Goal: Information Seeking & Learning: Learn about a topic

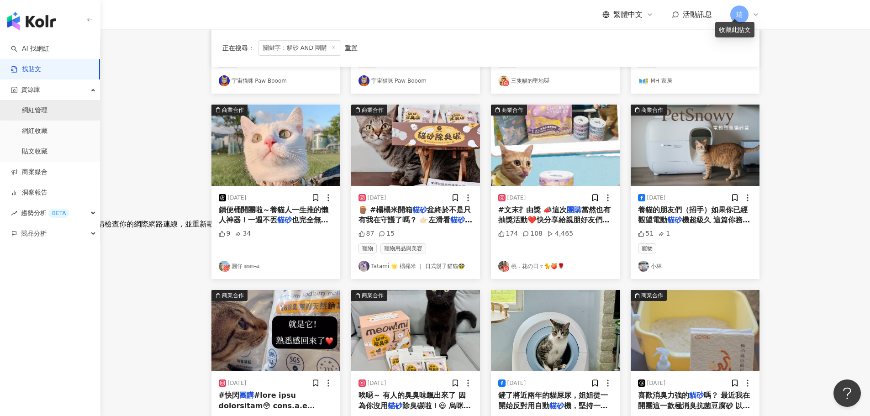
click at [40, 109] on link "網紅管理" at bounding box center [35, 110] width 26 height 9
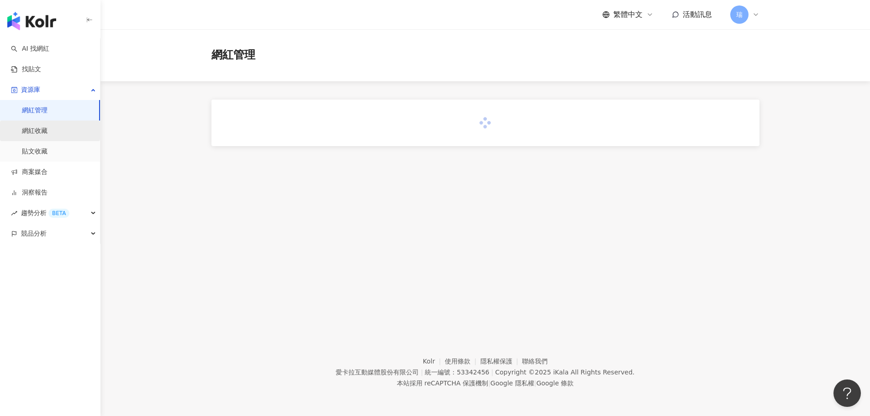
click at [42, 133] on link "網紅收藏" at bounding box center [35, 131] width 26 height 9
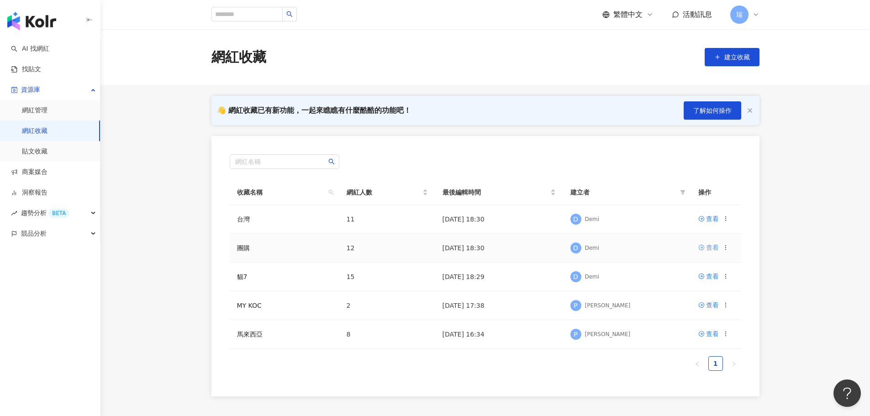
click at [706, 250] on div "查看" at bounding box center [712, 248] width 13 height 10
click at [712, 274] on div "查看" at bounding box center [712, 276] width 13 height 10
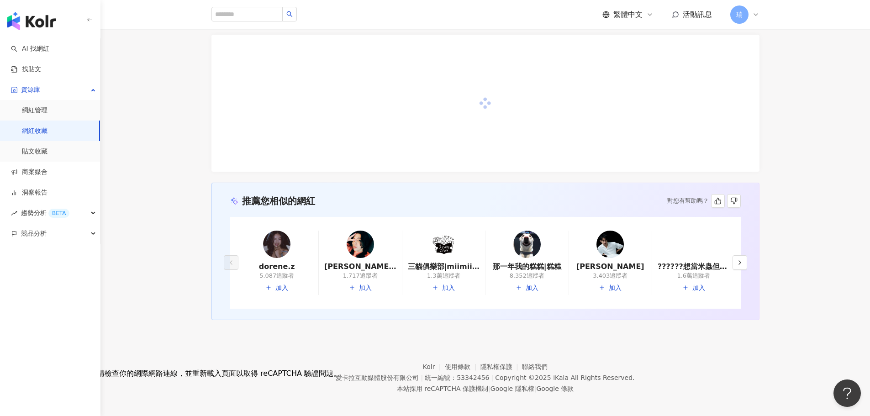
scroll to position [94, 0]
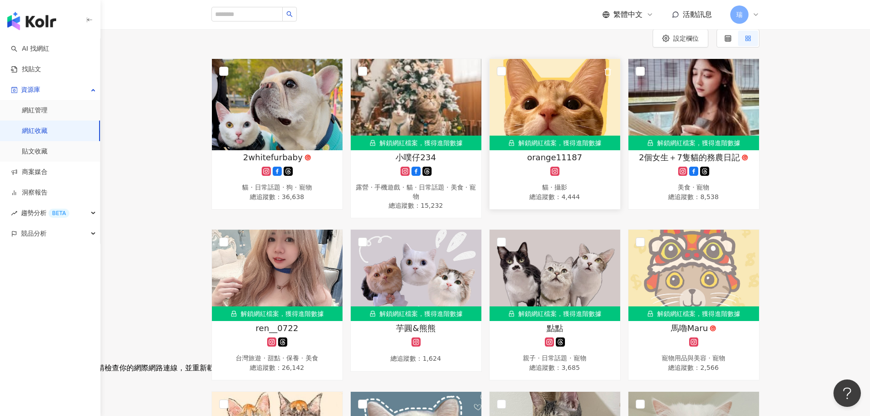
click at [572, 144] on div "解鎖網紅檔案，獲得進階數據" at bounding box center [555, 143] width 131 height 15
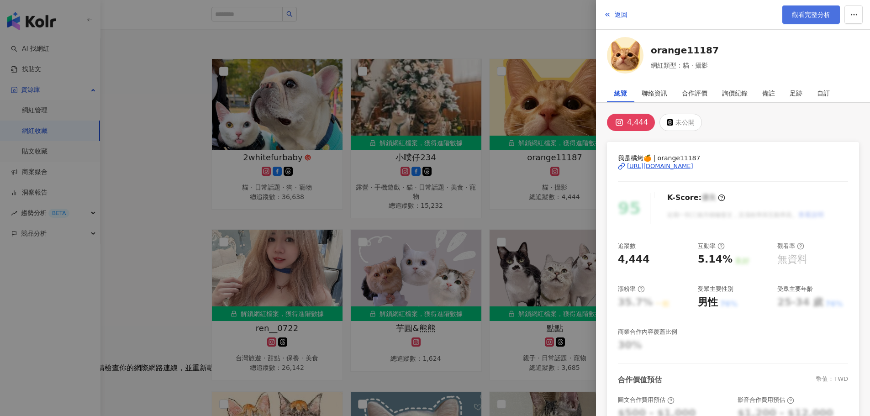
click at [802, 10] on link "觀看完整分析" at bounding box center [811, 14] width 58 height 18
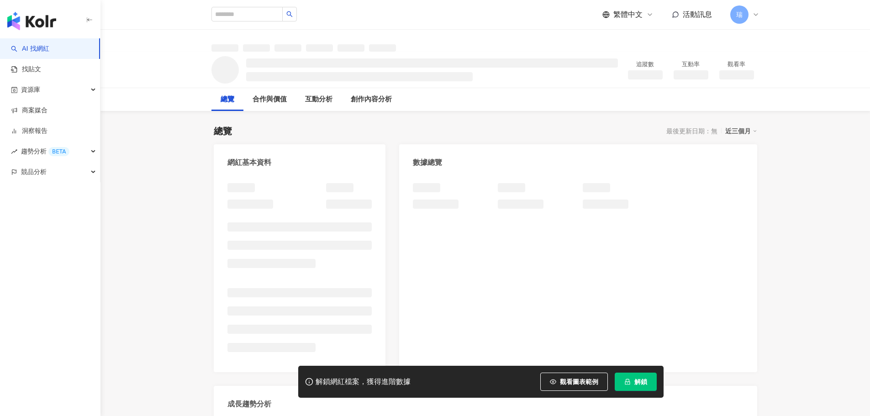
click at [640, 385] on span "解鎖" at bounding box center [640, 381] width 13 height 7
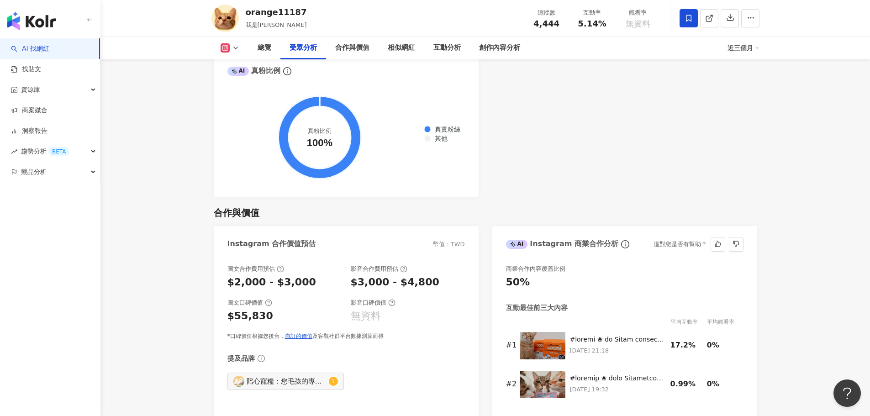
scroll to position [1096, 0]
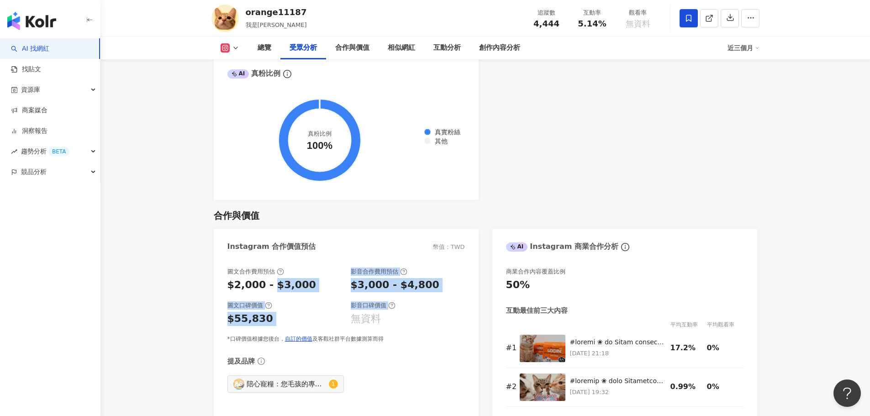
drag, startPoint x: 269, startPoint y: 291, endPoint x: 437, endPoint y: 303, distance: 168.0
click at [437, 303] on div "圖文合作費用預估 $2,000 - $3,000 影音合作費用預估 $3,000 - $4,800 圖文口碑價值 $55,830 影音口碑價值 無資料 *口碑…" at bounding box center [346, 305] width 238 height 75
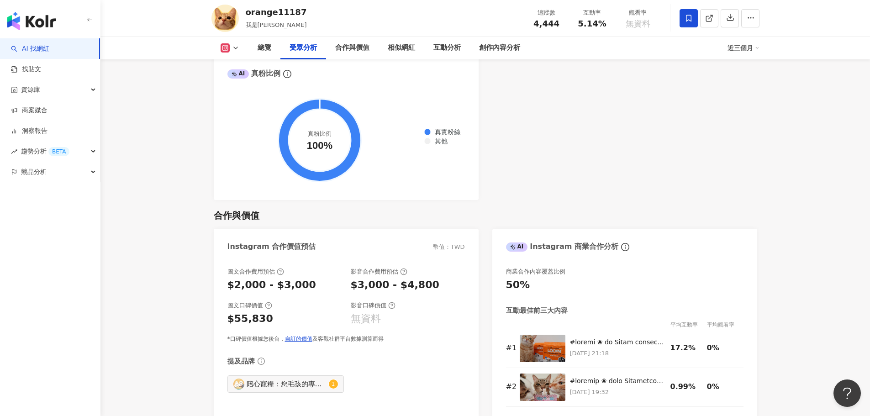
click at [437, 303] on div "影音口碑價值" at bounding box center [408, 305] width 114 height 8
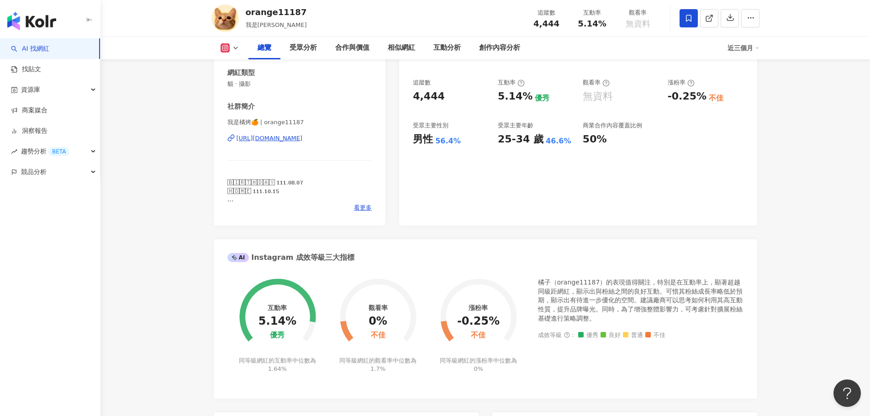
scroll to position [91, 0]
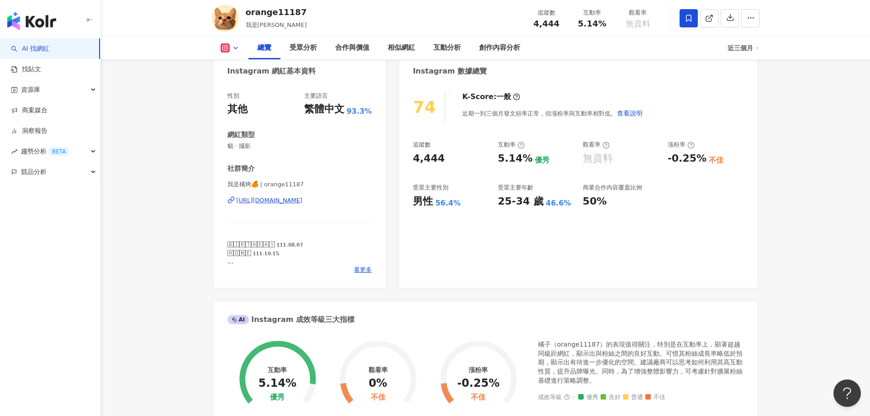
click at [303, 202] on div "[URL][DOMAIN_NAME]" at bounding box center [270, 200] width 66 height 8
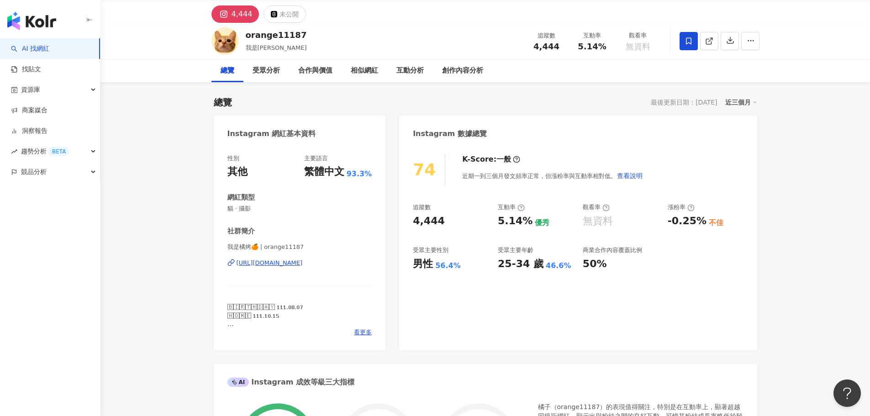
scroll to position [0, 0]
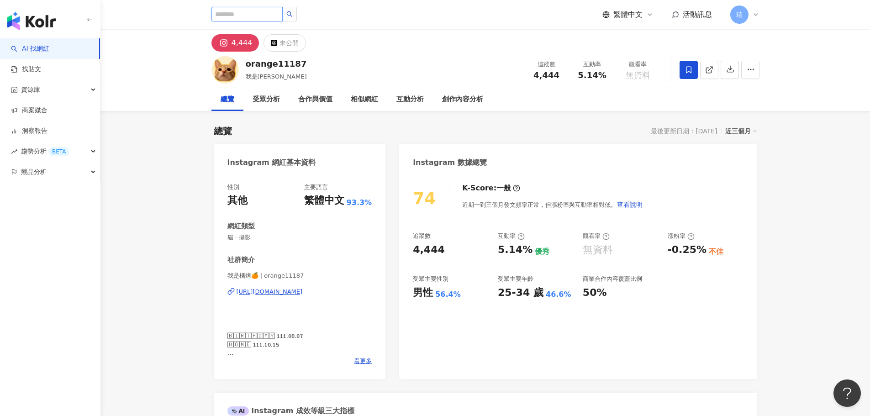
click at [266, 17] on input "search" at bounding box center [246, 14] width 71 height 15
type input "**"
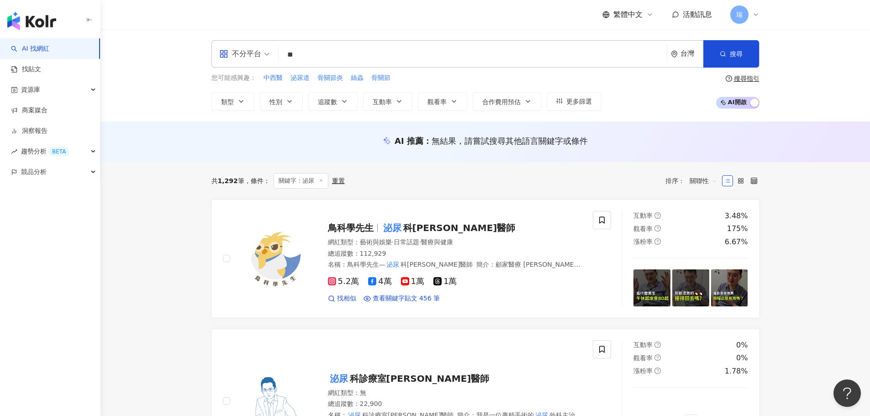
drag, startPoint x: 318, startPoint y: 57, endPoint x: 232, endPoint y: 50, distance: 86.1
click at [233, 50] on div "不分平台 泌尿 ** 台灣 搜尋" at bounding box center [485, 53] width 548 height 27
type input "*****"
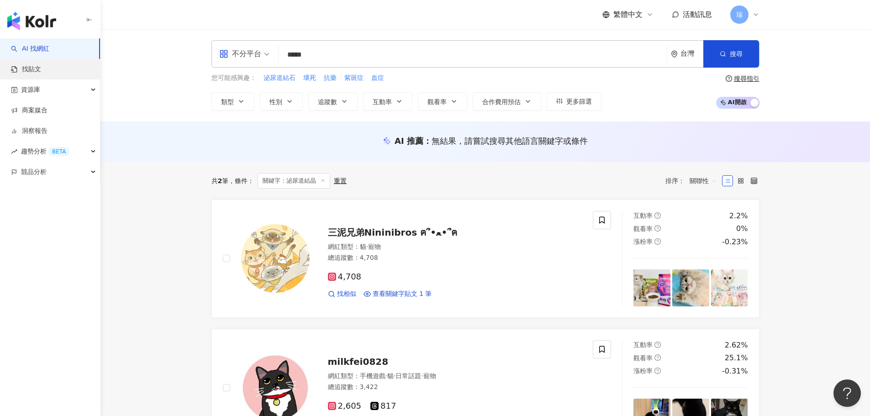
click at [41, 71] on link "找貼文" at bounding box center [26, 69] width 30 height 9
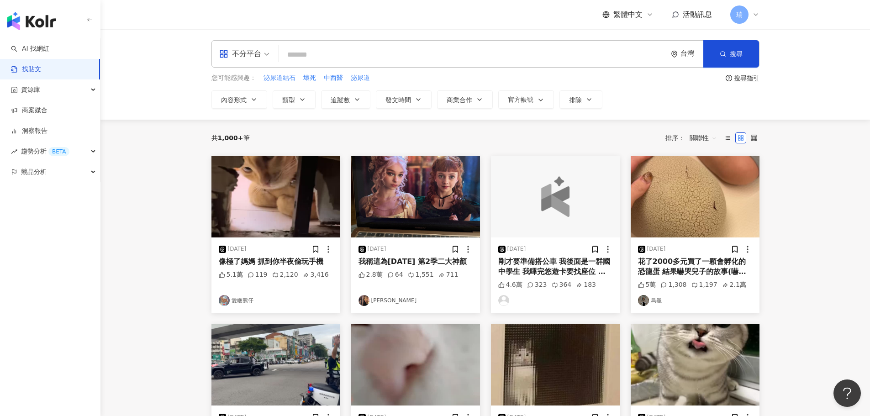
click at [364, 47] on input "search" at bounding box center [472, 55] width 381 height 20
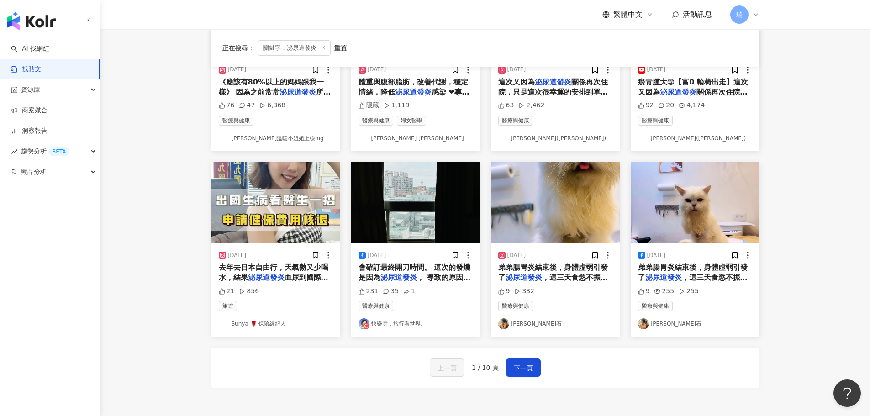
scroll to position [411, 0]
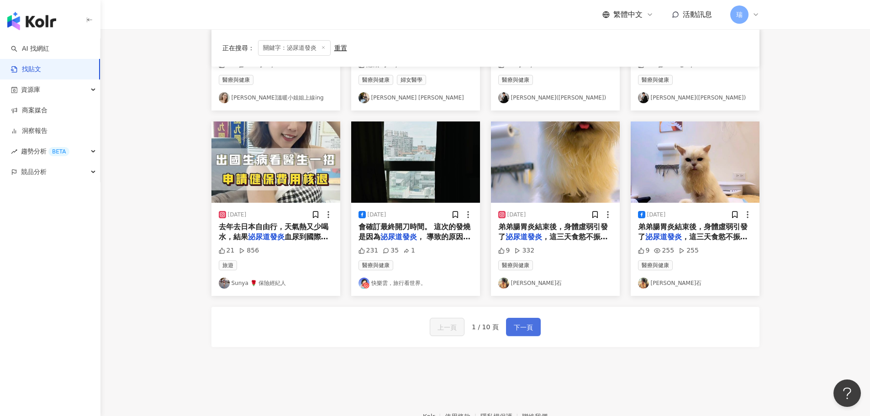
click at [520, 322] on span "下一頁" at bounding box center [523, 327] width 19 height 11
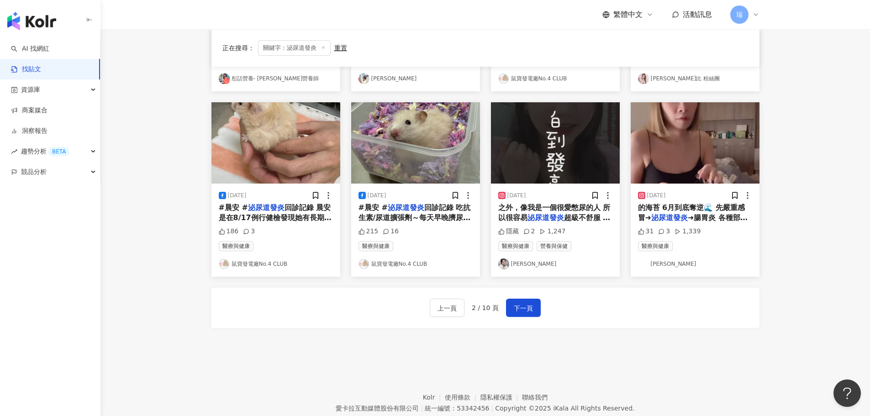
scroll to position [462, 0]
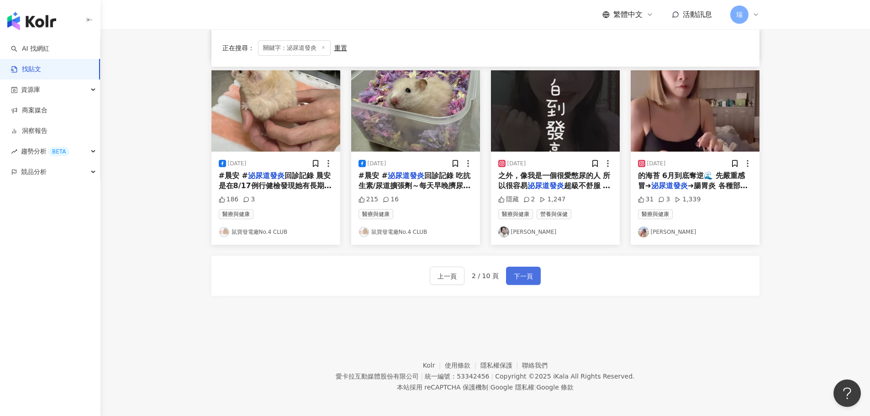
click at [516, 271] on span "下一頁" at bounding box center [523, 276] width 19 height 11
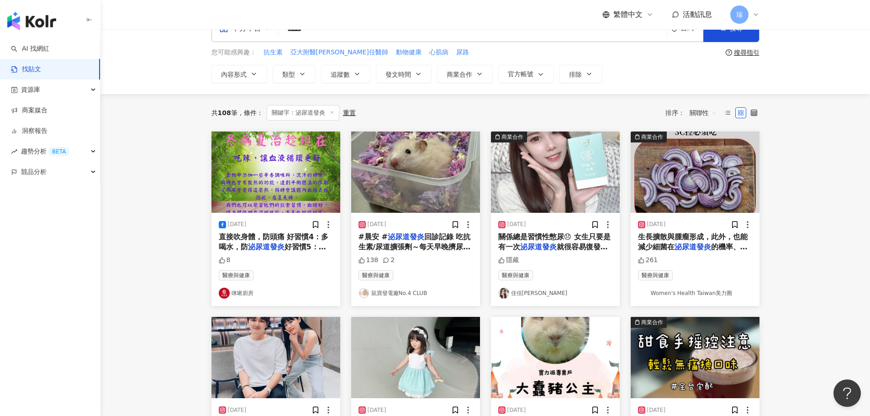
scroll to position [0, 0]
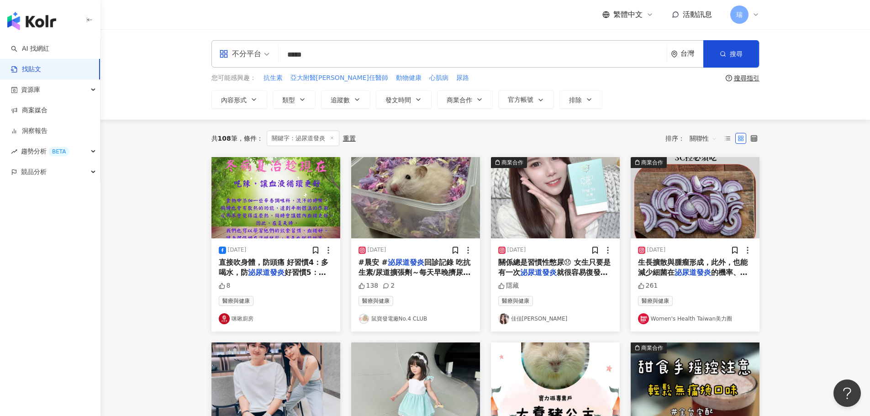
click at [360, 61] on input "*****" at bounding box center [472, 55] width 381 height 20
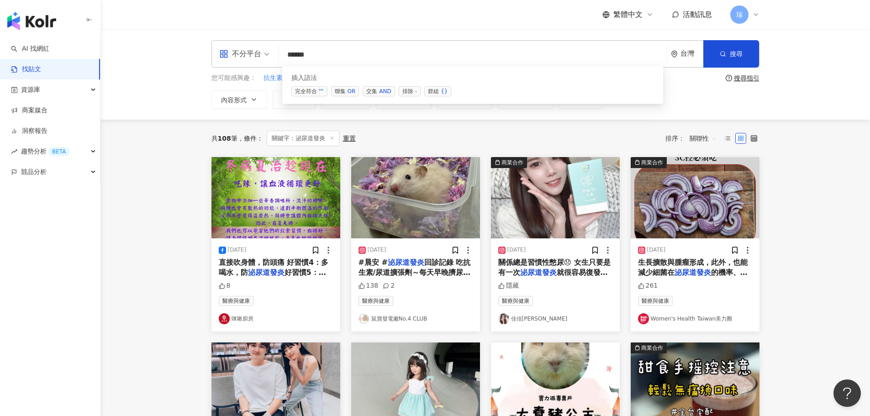
click at [382, 93] on div "AND" at bounding box center [385, 91] width 12 height 9
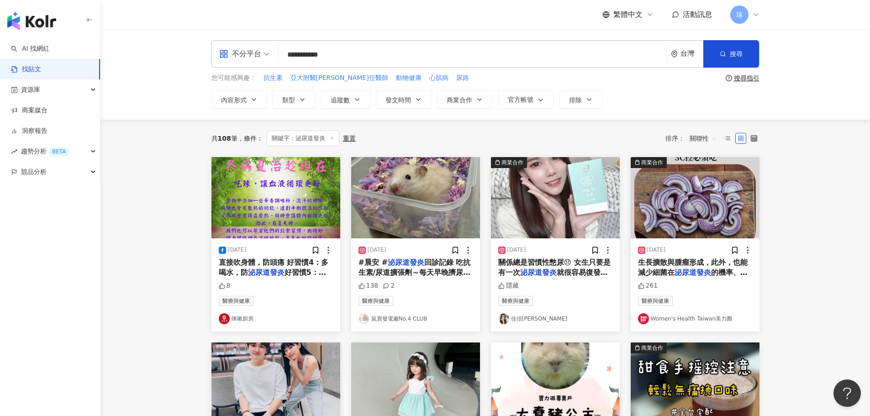
type input "**********"
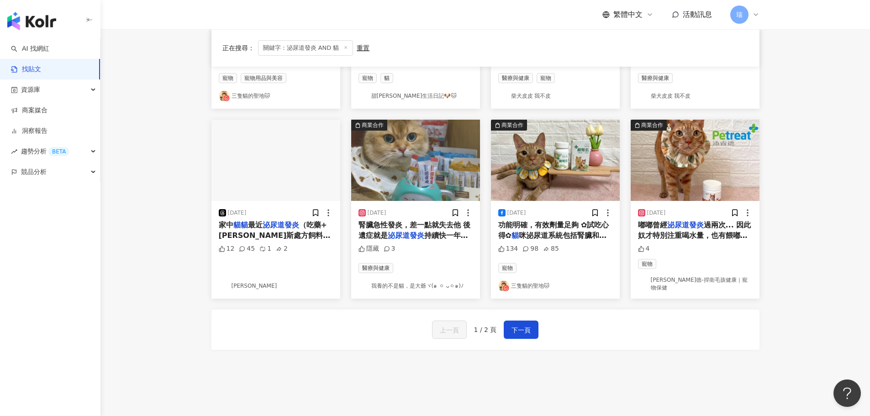
scroll to position [411, 0]
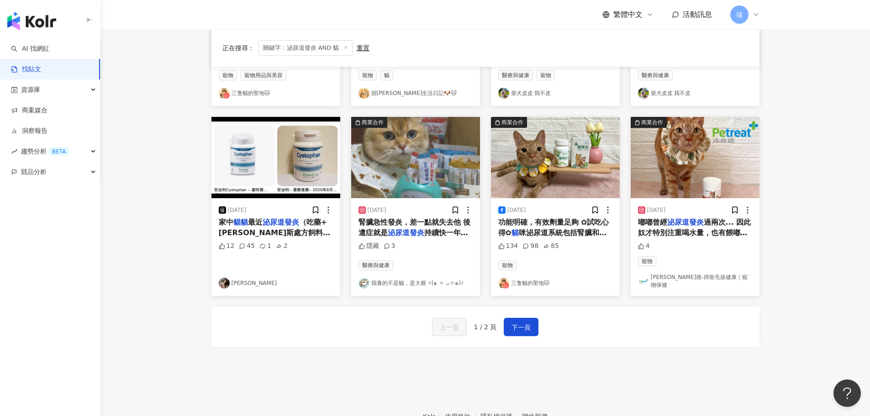
drag, startPoint x: 514, startPoint y: 320, endPoint x: 501, endPoint y: 374, distance: 55.4
click at [505, 375] on div "**********" at bounding box center [435, 30] width 870 height 882
click at [425, 225] on span "腎臟急性發炎，差一點就失去他 後遺症就是" at bounding box center [415, 227] width 112 height 19
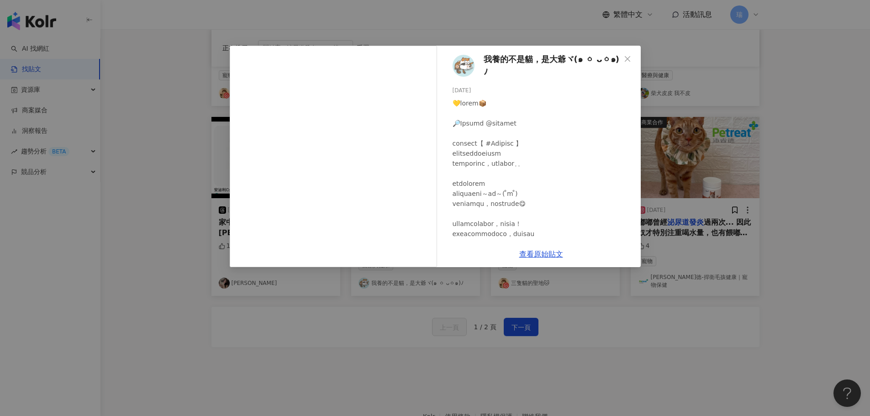
click at [546, 250] on link "查看原始貼文" at bounding box center [541, 254] width 44 height 9
click at [589, 343] on div "我養的不是貓，是大爺ヾ(๑ ㆁ ᴗㆁ๑)ﾉ 2024/4/10 隱藏 3 查看原始貼文" at bounding box center [435, 208] width 870 height 416
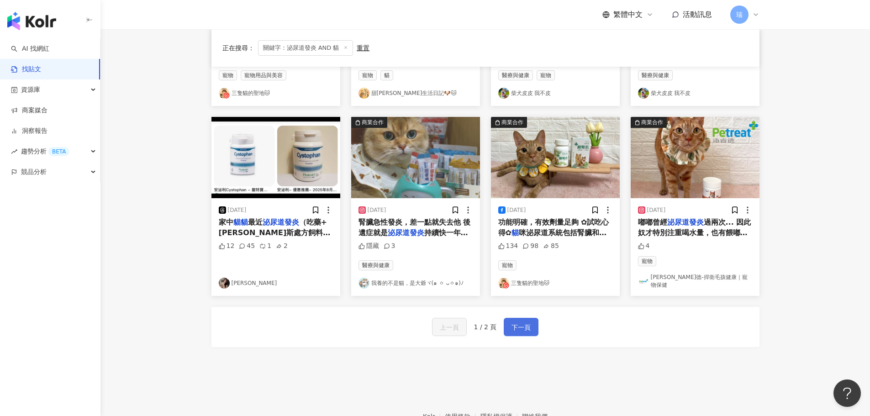
click at [520, 322] on span "下一頁" at bounding box center [521, 327] width 19 height 11
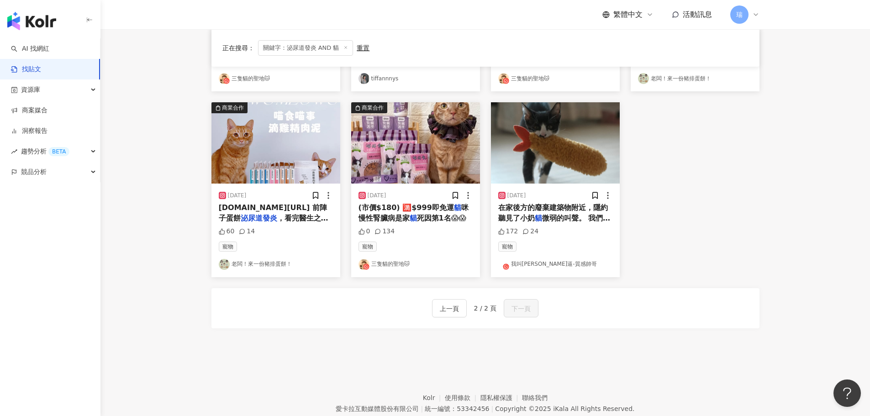
scroll to position [457, 0]
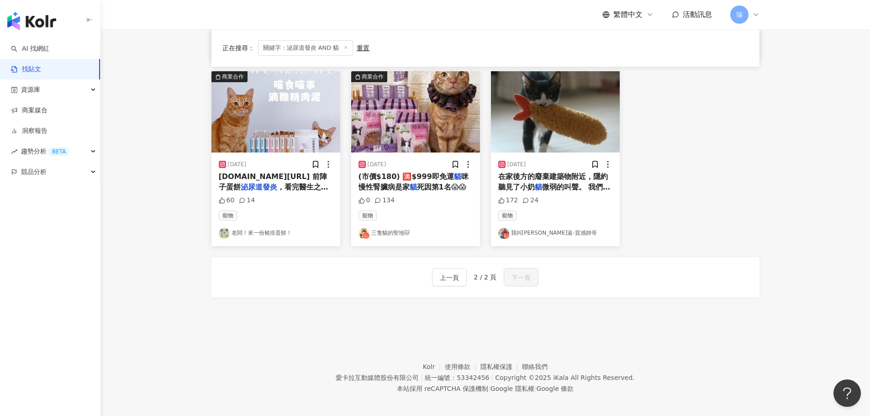
click at [274, 234] on link "老闆！來一份豬排蛋餅！" at bounding box center [276, 233] width 114 height 11
click at [276, 132] on img "button" at bounding box center [275, 111] width 129 height 81
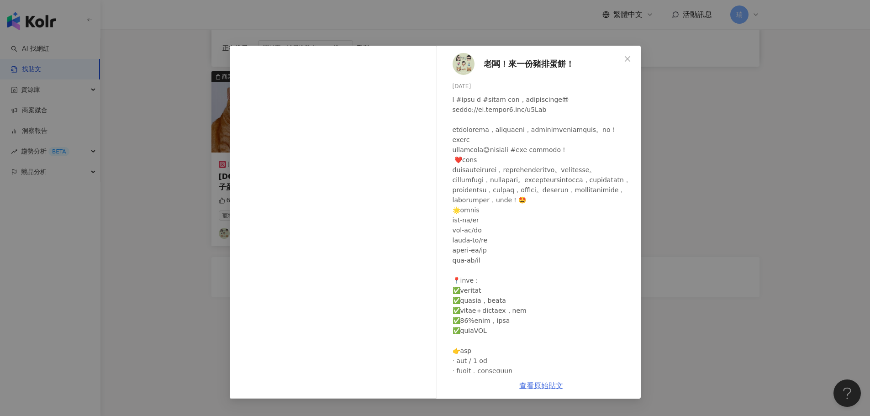
click at [543, 385] on link "查看原始貼文" at bounding box center [541, 385] width 44 height 9
click at [705, 138] on div "老闆！來一份豬排蛋餅！ 2025/8/22 60 14 查看原始貼文" at bounding box center [435, 208] width 870 height 416
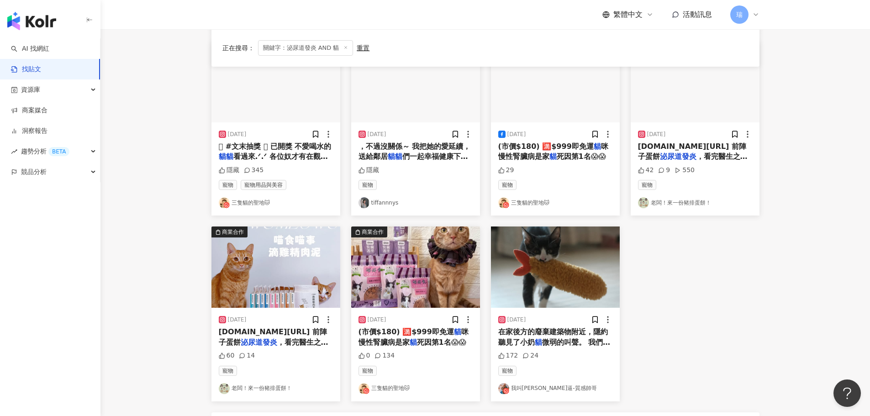
scroll to position [411, 0]
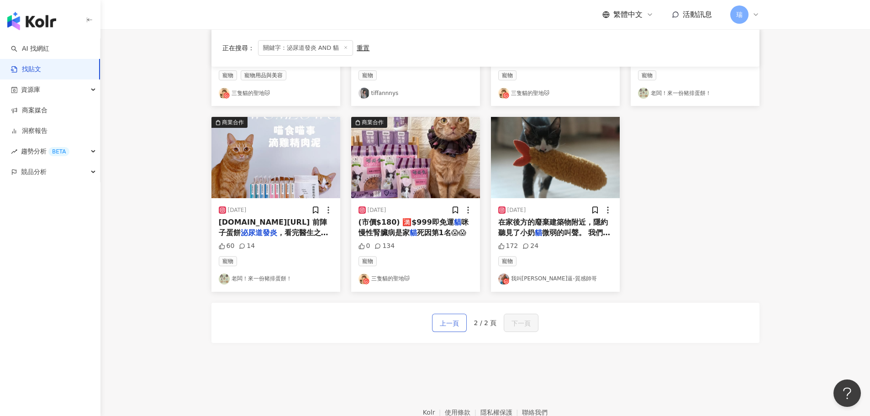
click at [458, 327] on span "上一頁" at bounding box center [449, 323] width 19 height 11
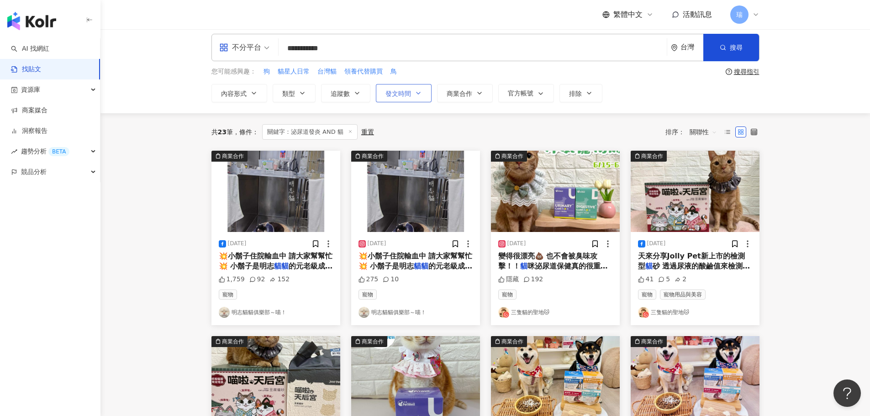
scroll to position [0, 0]
